Goal: Communication & Community: Ask a question

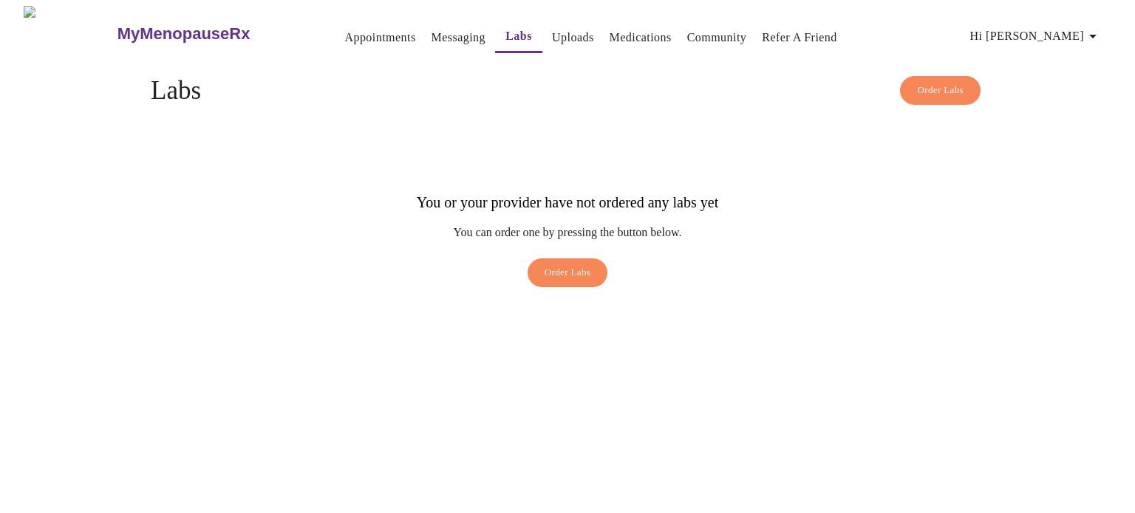
click at [1050, 28] on span "Hi [PERSON_NAME]" at bounding box center [1035, 36] width 131 height 21
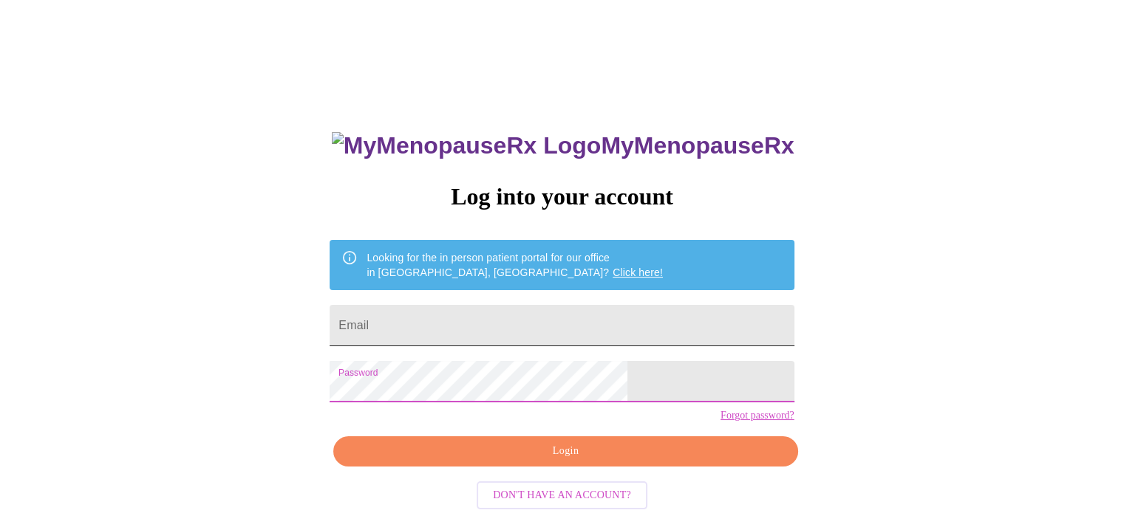
click at [476, 329] on input "Email" at bounding box center [561, 325] width 464 height 41
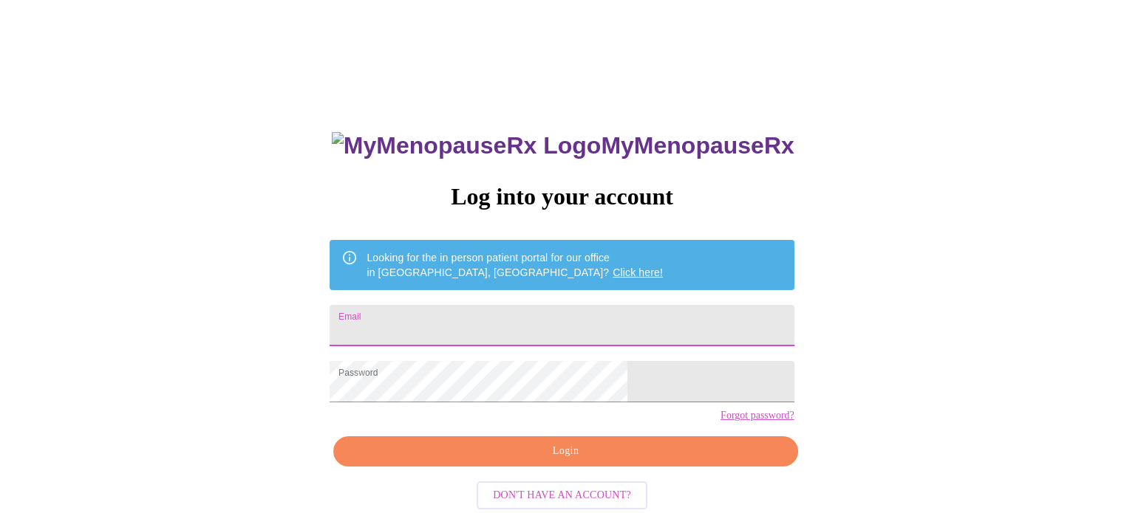
type input "[EMAIL_ADDRESS][DOMAIN_NAME]"
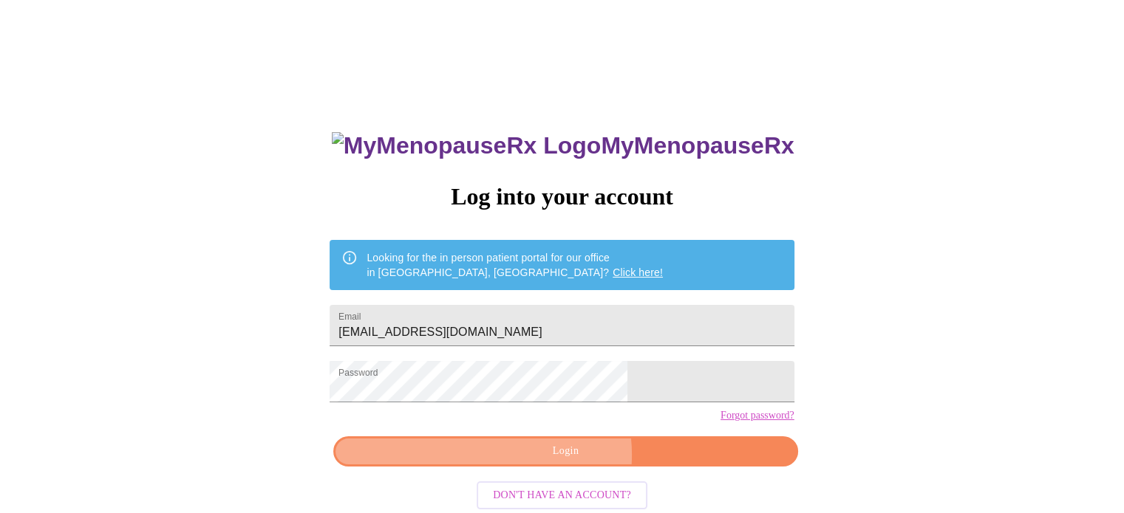
click at [553, 461] on span "Login" at bounding box center [565, 452] width 430 height 18
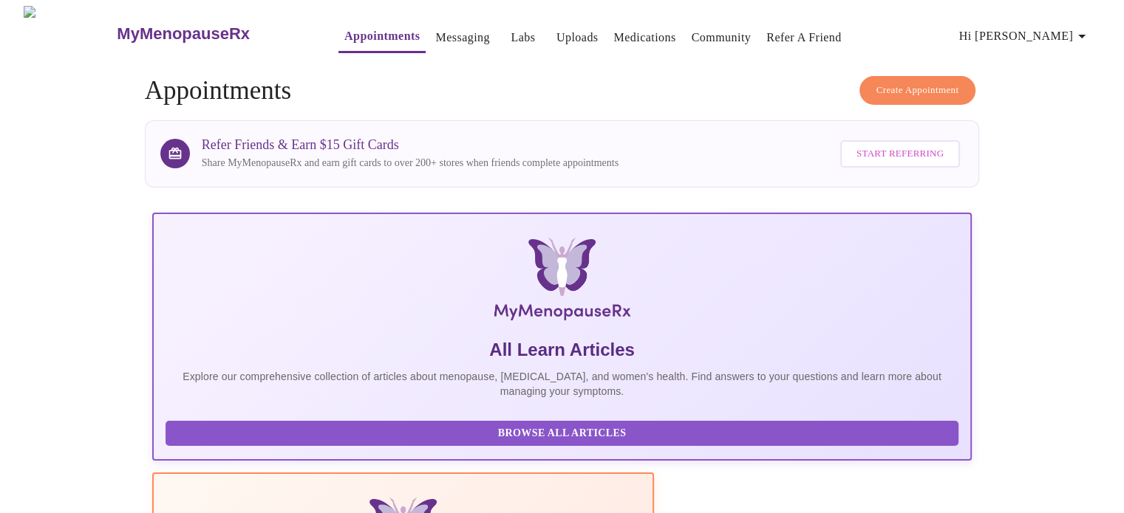
click at [510, 31] on link "Labs" at bounding box center [522, 37] width 24 height 21
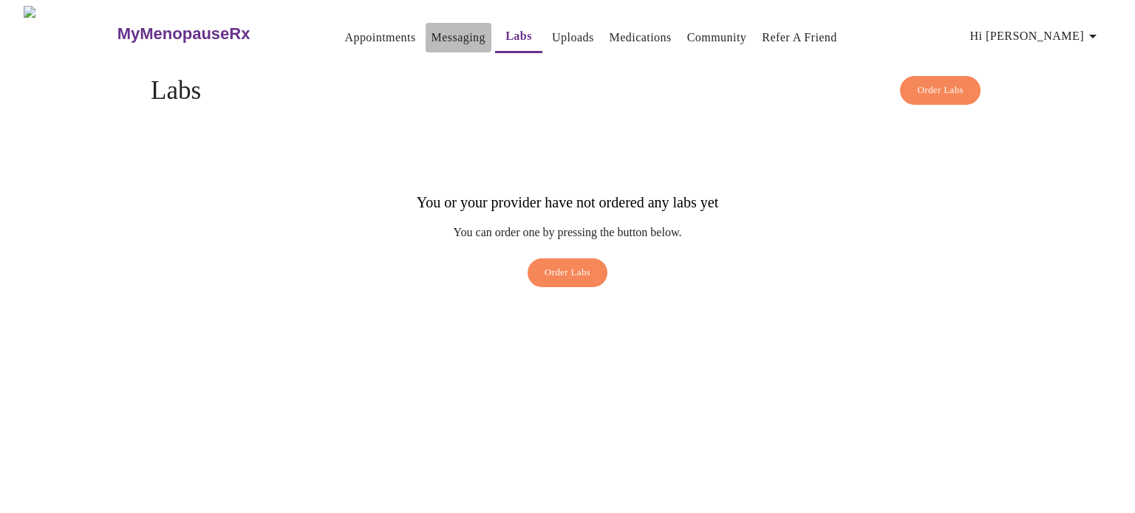
click at [431, 32] on link "Messaging" at bounding box center [458, 37] width 54 height 21
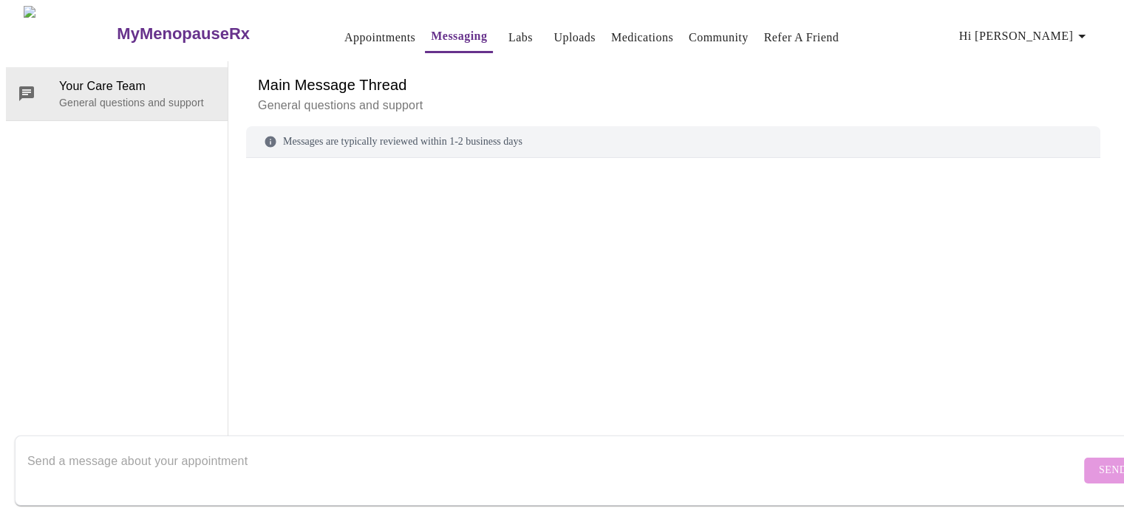
click at [1073, 32] on span "Hi [PERSON_NAME]" at bounding box center [1024, 36] width 131 height 21
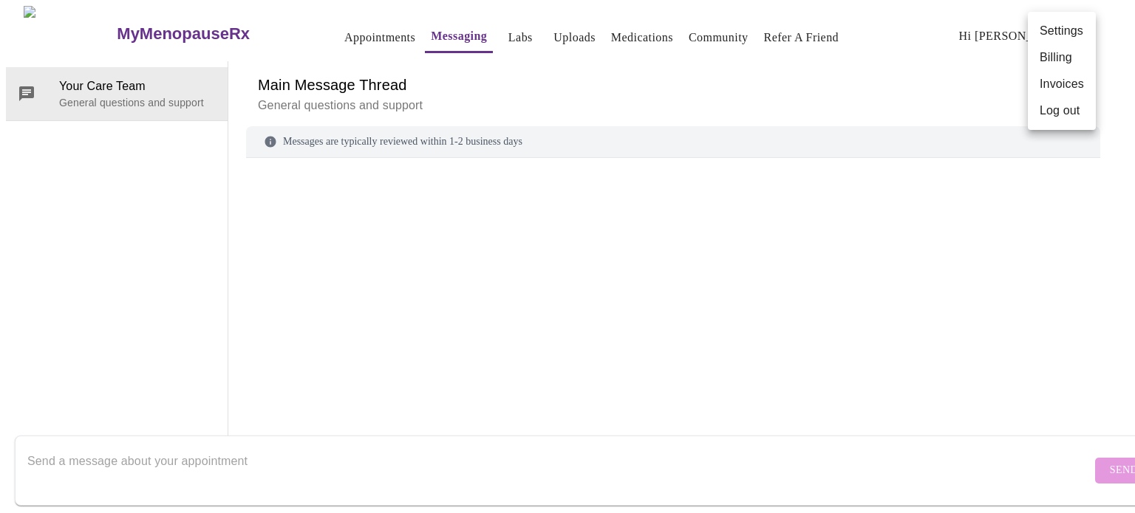
click at [813, 45] on div at bounding box center [567, 256] width 1135 height 513
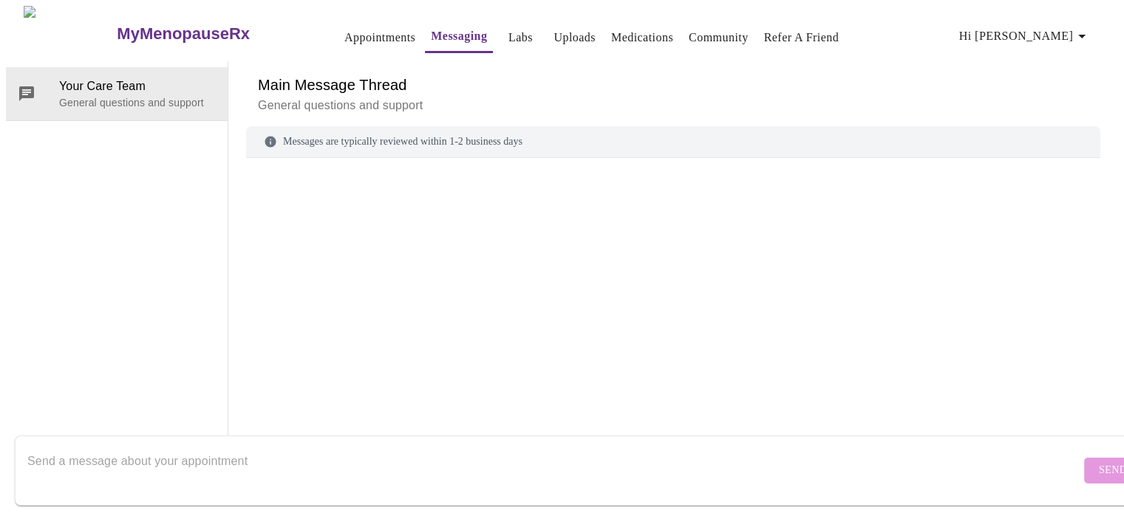
click at [541, 73] on h6 "Main Message Thread" at bounding box center [673, 85] width 830 height 24
click at [344, 35] on link "Appointments" at bounding box center [379, 37] width 71 height 21
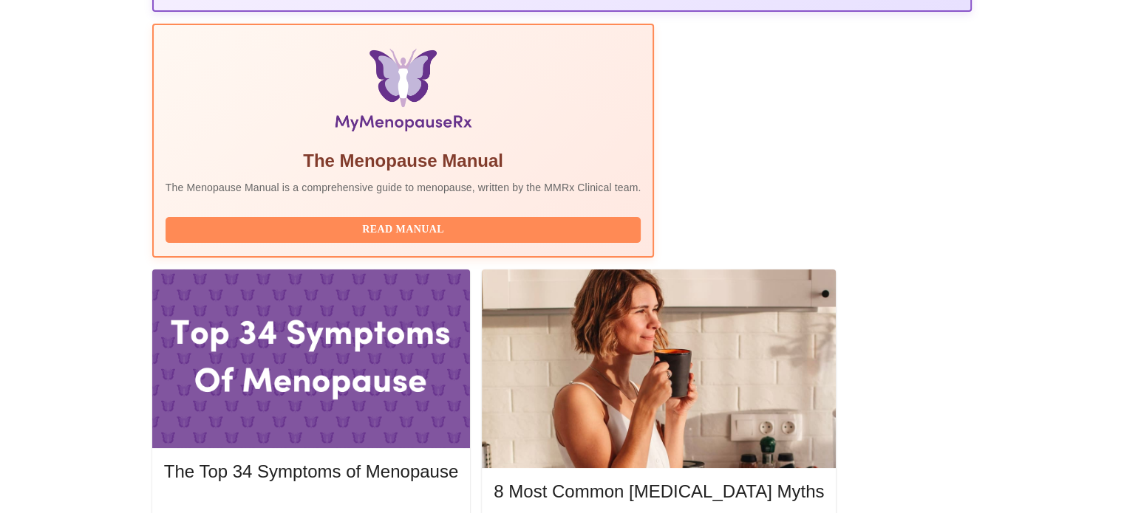
scroll to position [459, 0]
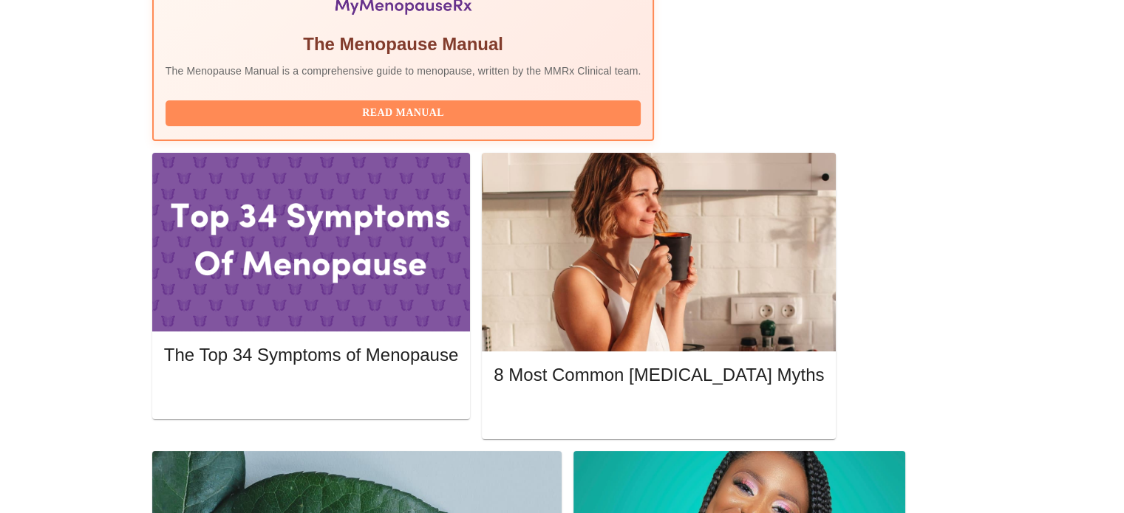
scroll to position [570, 0]
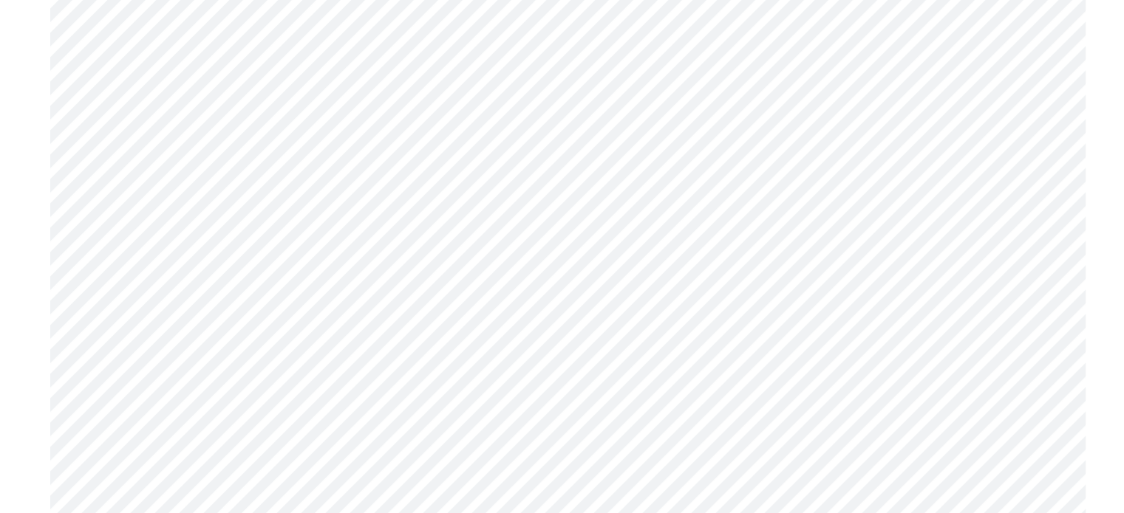
scroll to position [171, 0]
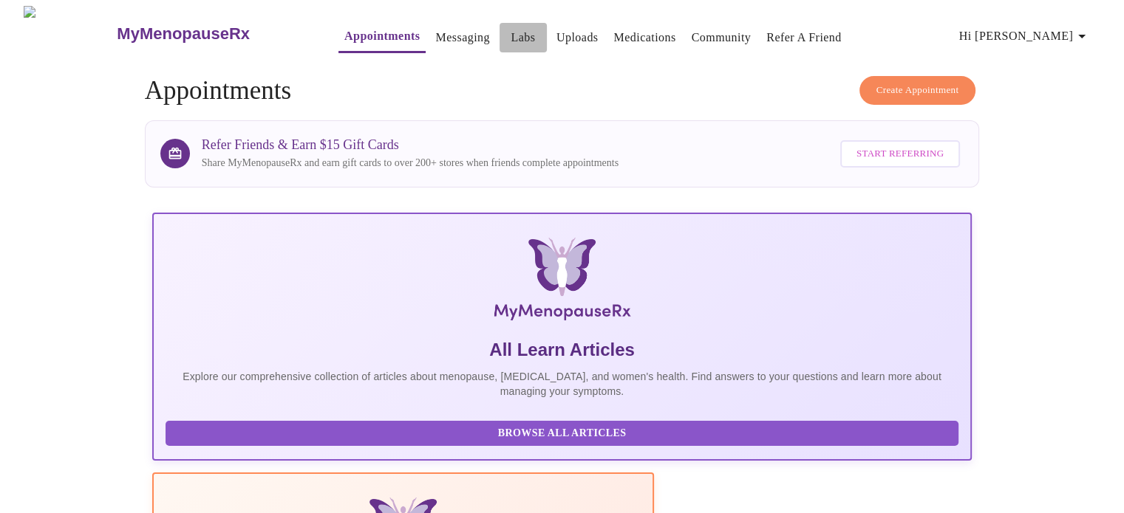
click at [510, 27] on link "Labs" at bounding box center [522, 37] width 24 height 21
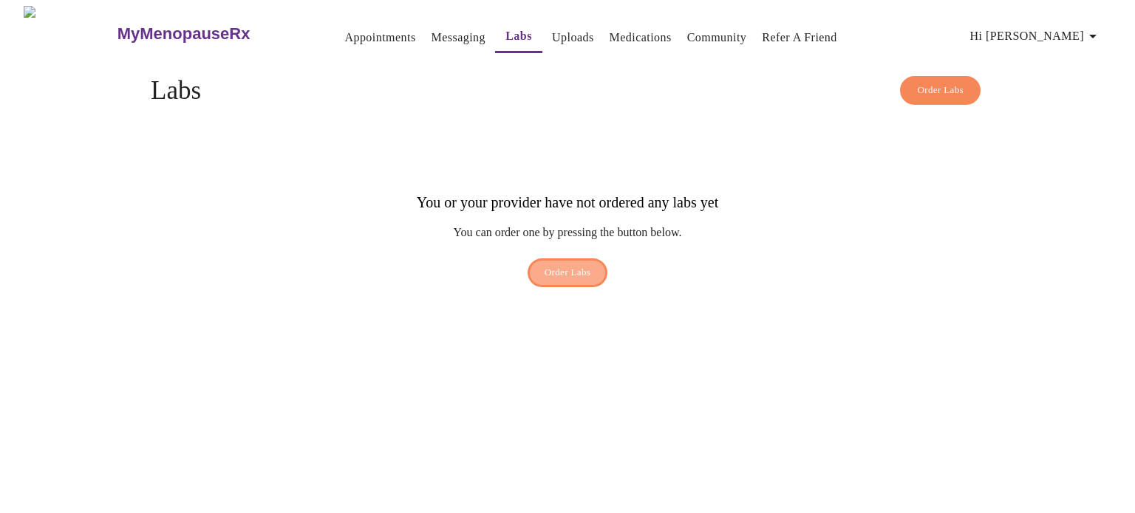
click at [571, 264] on span "Order Labs" at bounding box center [567, 272] width 47 height 17
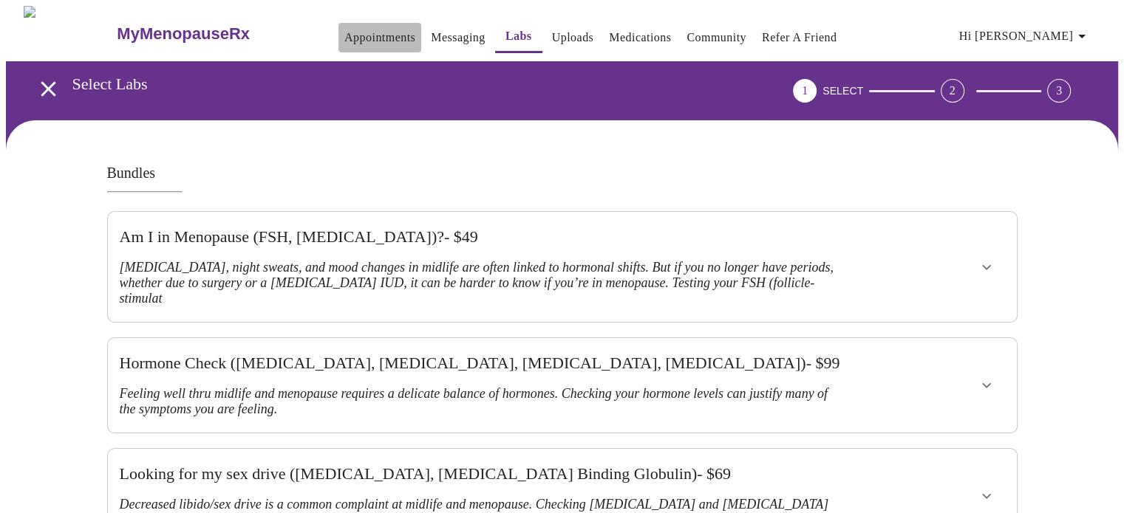
click at [344, 34] on link "Appointments" at bounding box center [379, 37] width 71 height 21
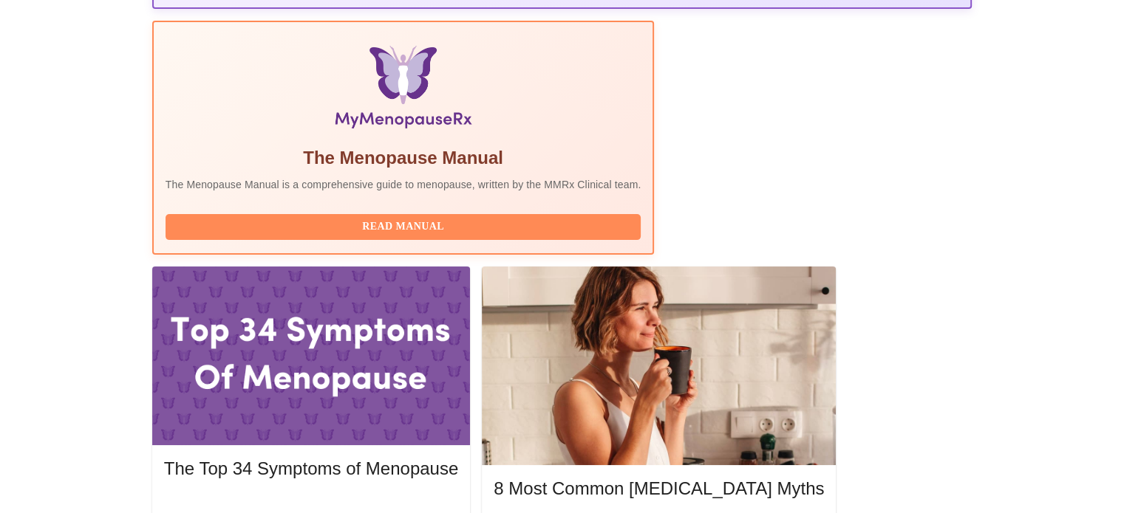
scroll to position [459, 0]
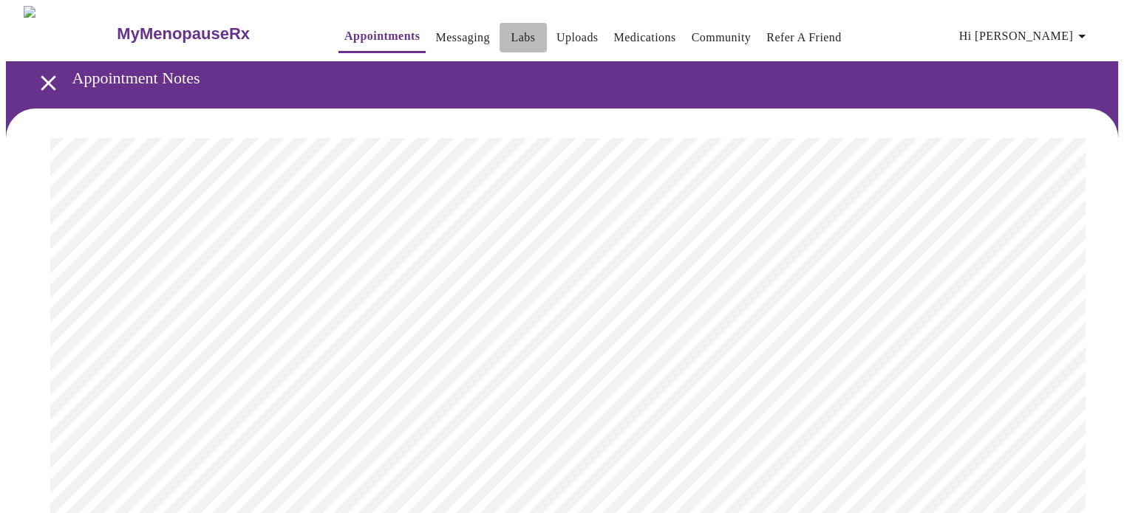
click at [510, 41] on link "Labs" at bounding box center [522, 37] width 24 height 21
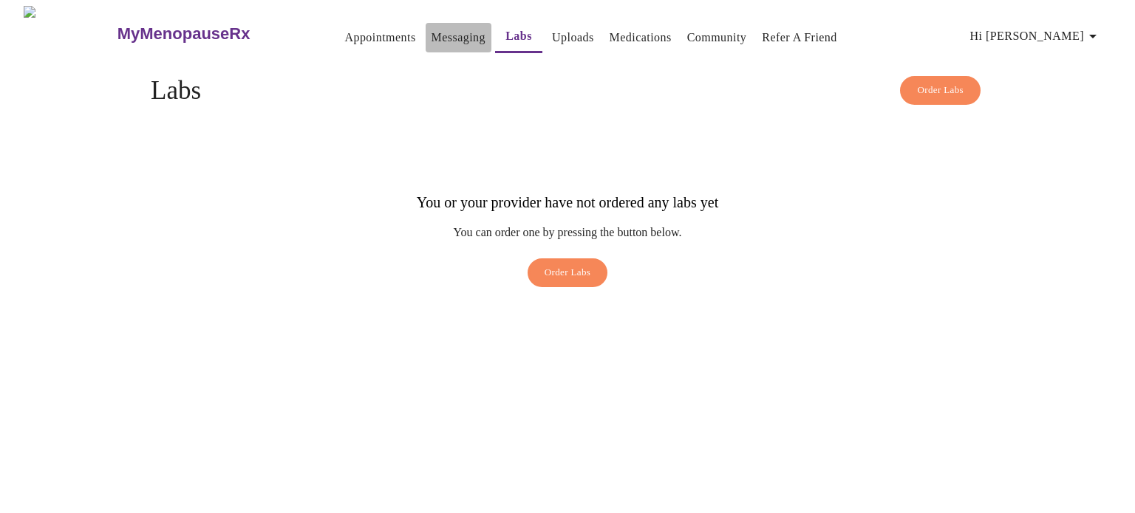
click at [440, 39] on link "Messaging" at bounding box center [458, 37] width 54 height 21
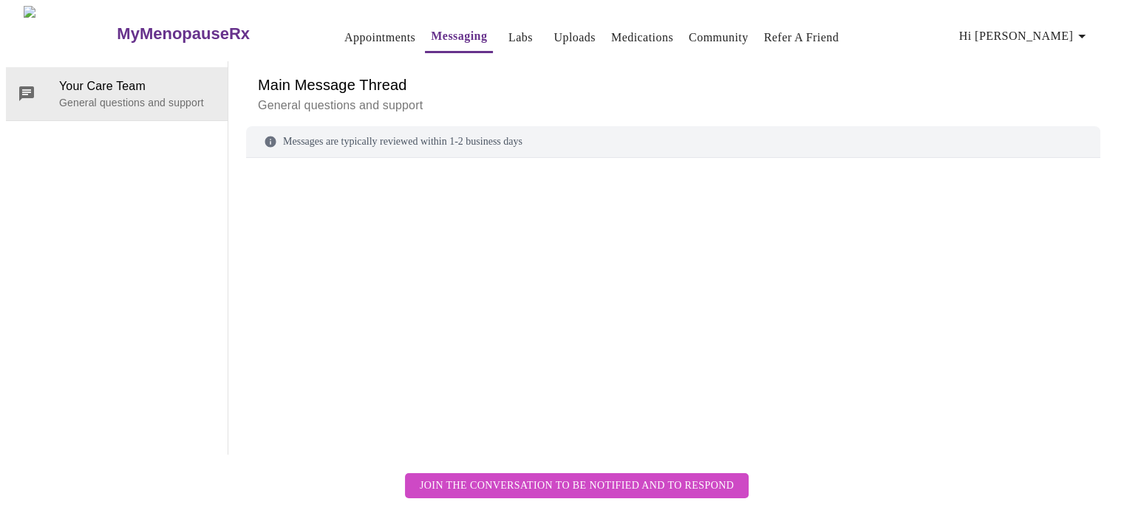
scroll to position [55, 0]
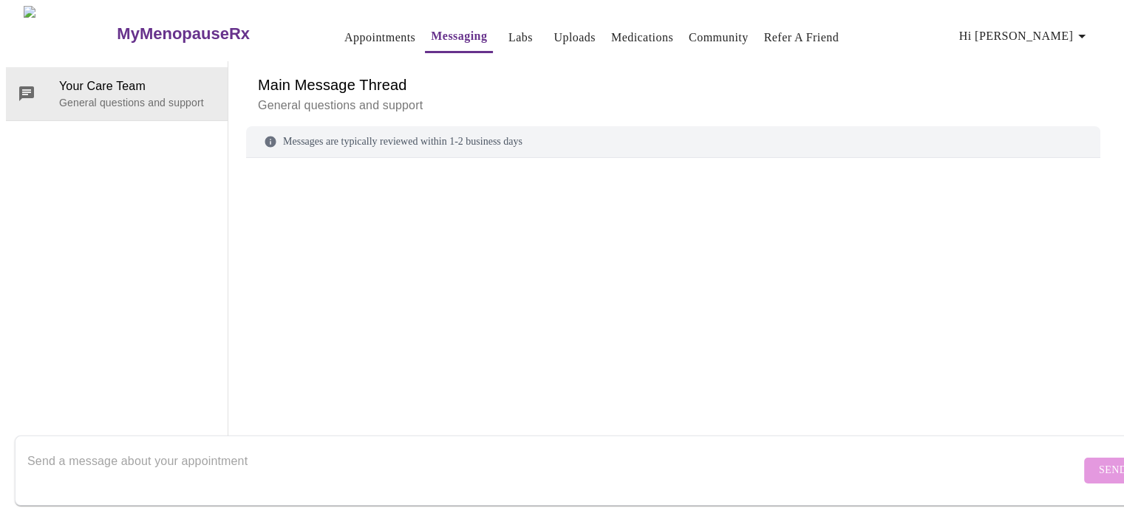
click at [480, 467] on textarea "Send a message about your appointment" at bounding box center [553, 470] width 1053 height 47
type textarea "Hi, I don't see an order for labs in this portal?"
click at [1084, 467] on button "Send" at bounding box center [1113, 471] width 58 height 26
